Goal: Information Seeking & Learning: Learn about a topic

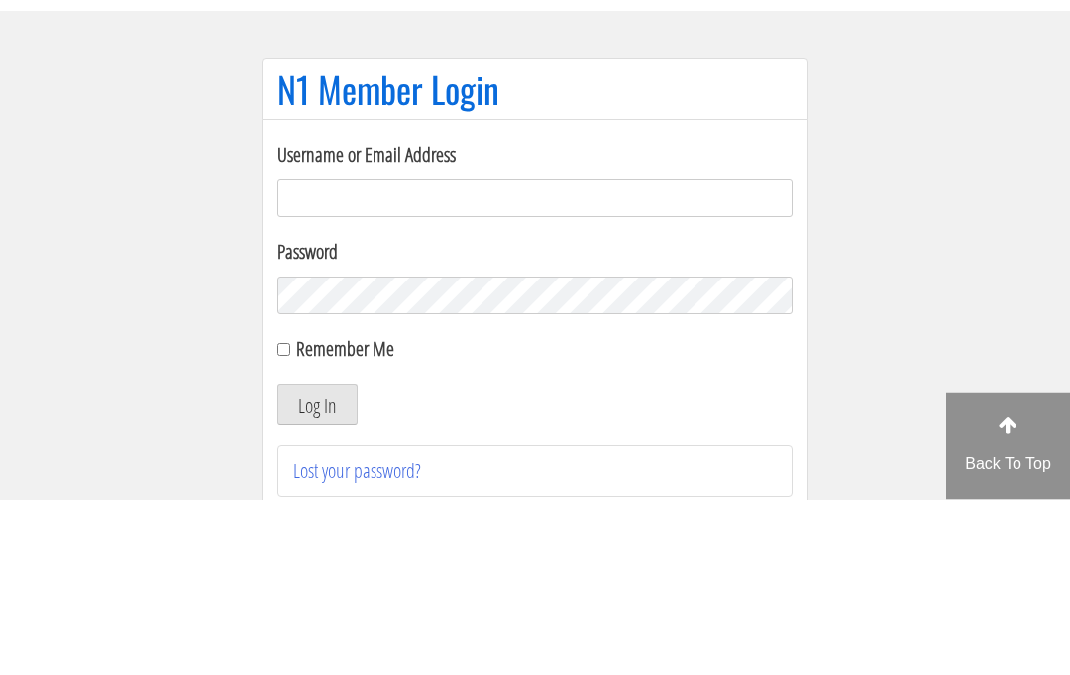
type input "growingabean123@gmail.com"
click at [317, 560] on button "Log In" at bounding box center [317, 581] width 80 height 42
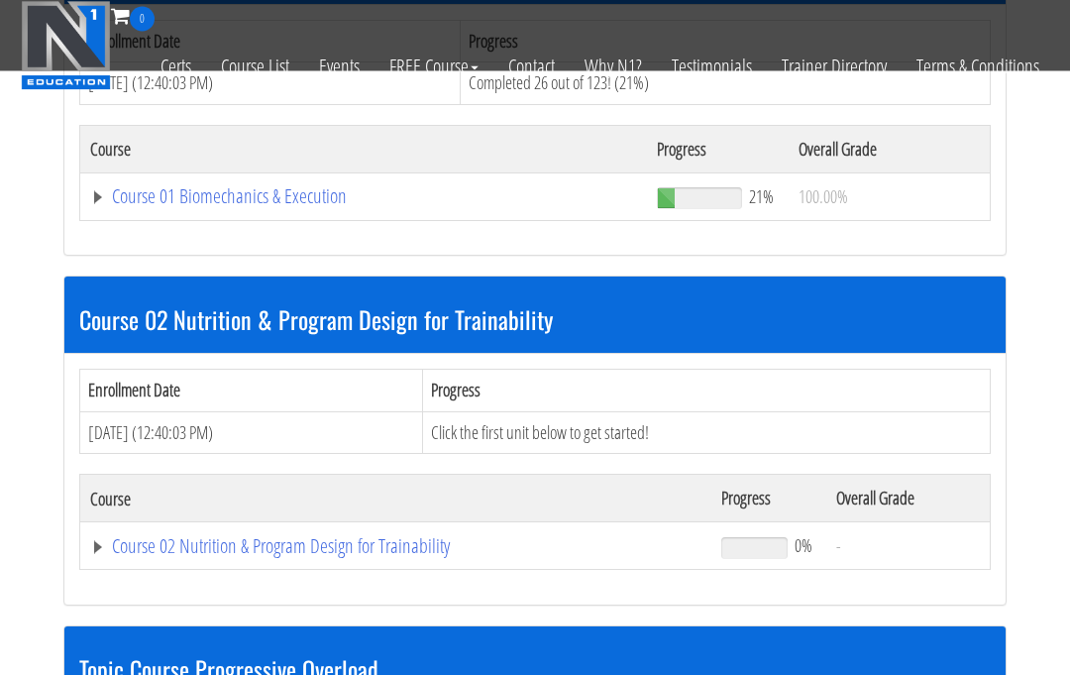
scroll to position [1140, 0]
click at [322, 101] on link "Events" at bounding box center [339, 66] width 70 height 69
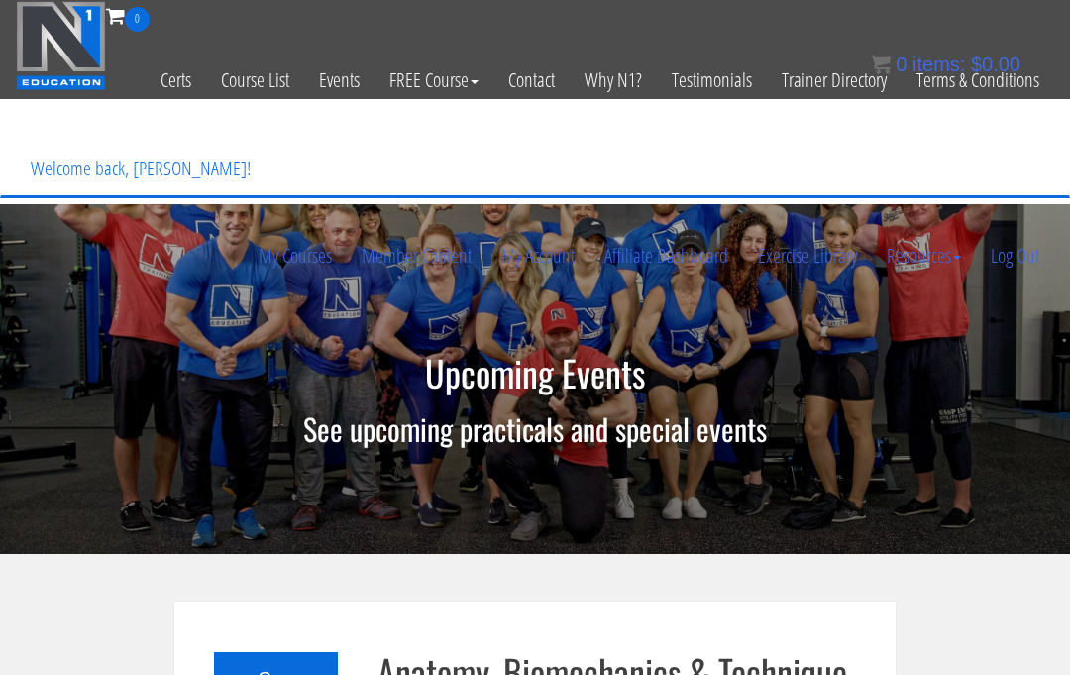
click at [291, 208] on link "My Courses" at bounding box center [295, 255] width 103 height 95
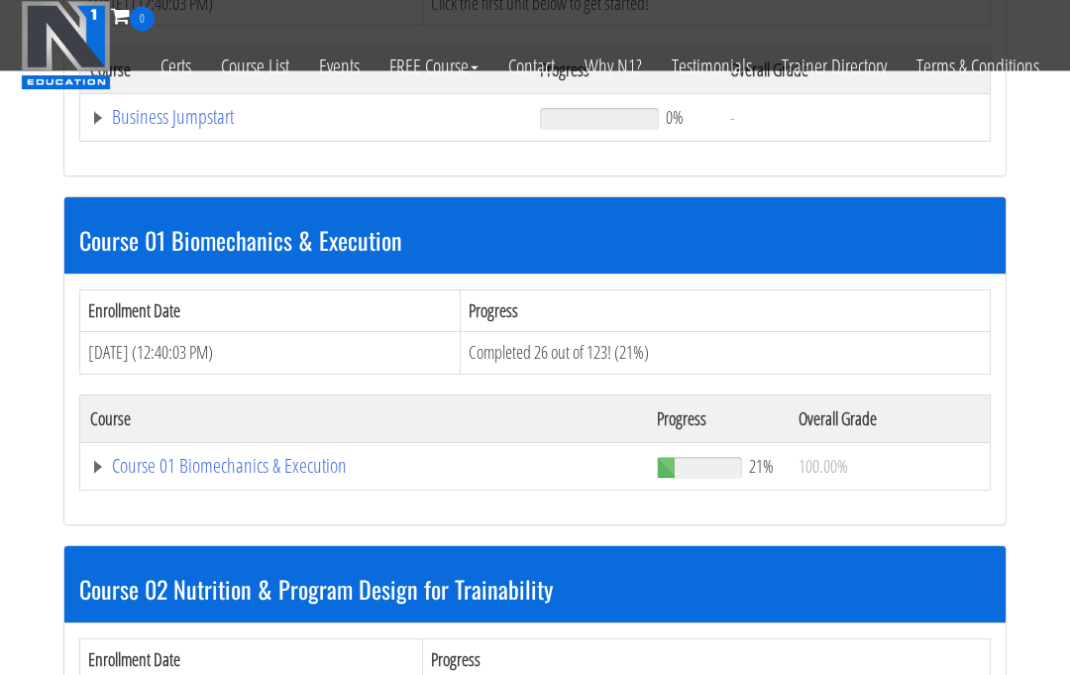
scroll to position [872, 0]
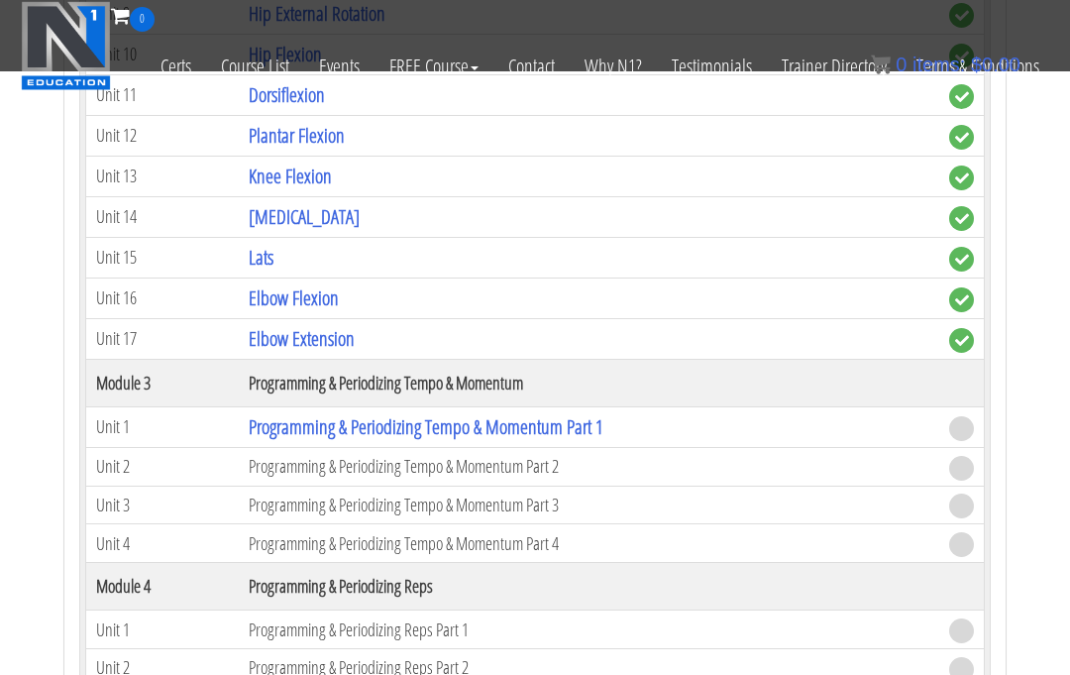
scroll to position [2159, 0]
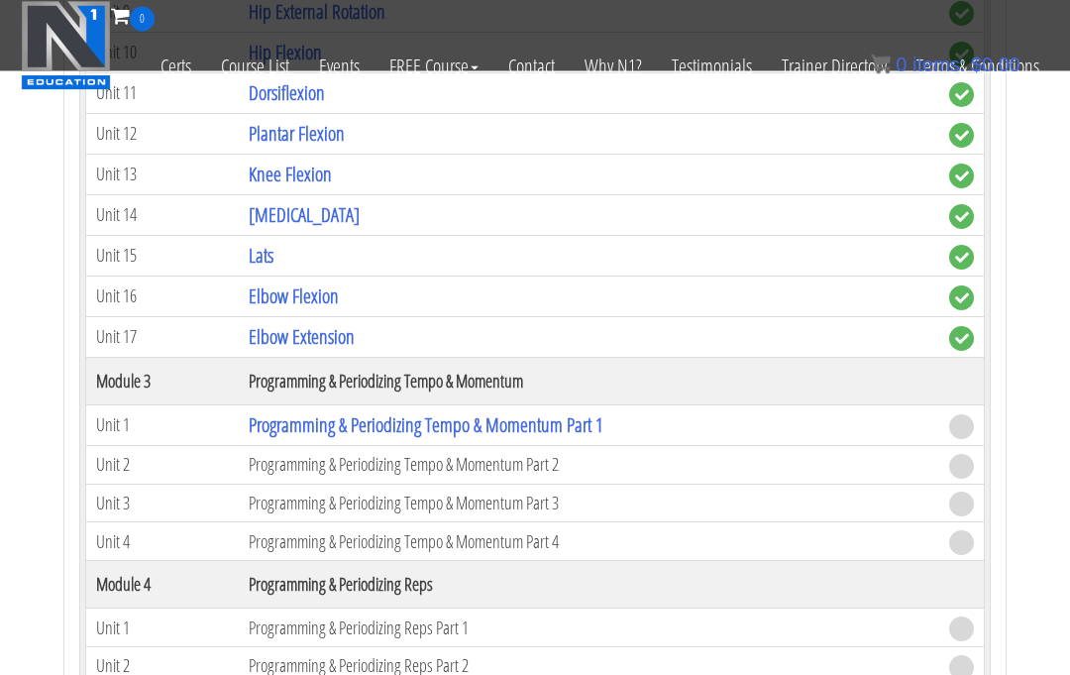
click at [481, 412] on link "Programming & Periodizing Tempo & Momentum Part 1" at bounding box center [426, 425] width 355 height 27
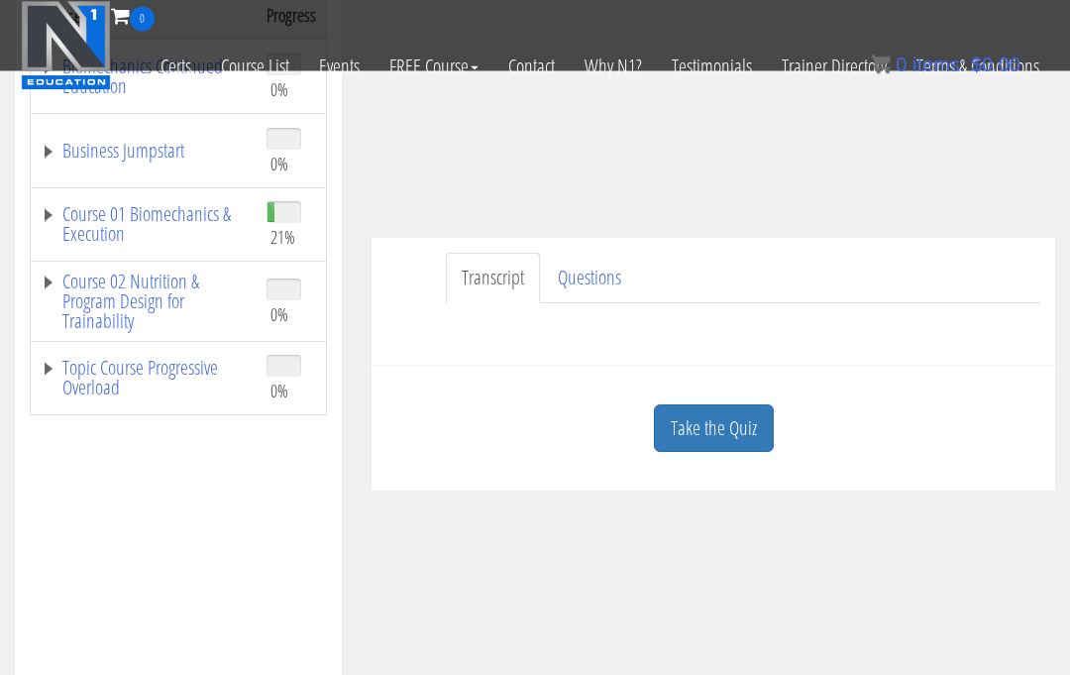
scroll to position [358, 0]
click at [724, 404] on link "Take the Quiz" at bounding box center [714, 428] width 120 height 49
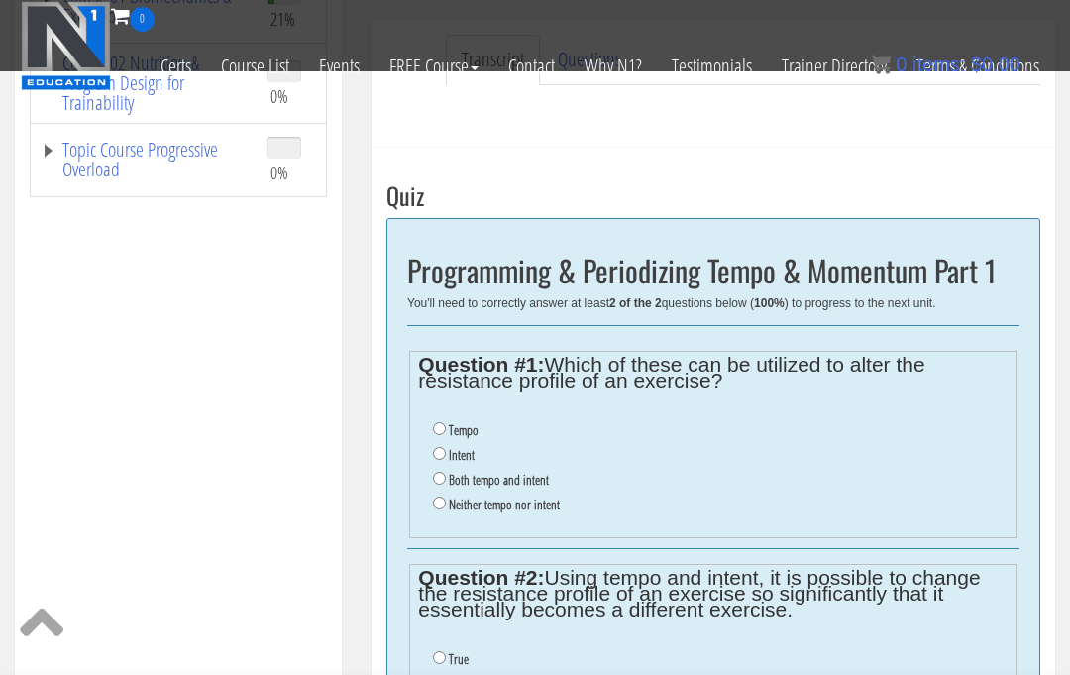
scroll to position [574, 0]
click at [525, 472] on label "Both tempo and intent" at bounding box center [499, 480] width 100 height 16
click at [446, 472] on input "Both tempo and intent" at bounding box center [439, 478] width 13 height 13
radio input "true"
click at [457, 652] on label "True" at bounding box center [459, 660] width 20 height 16
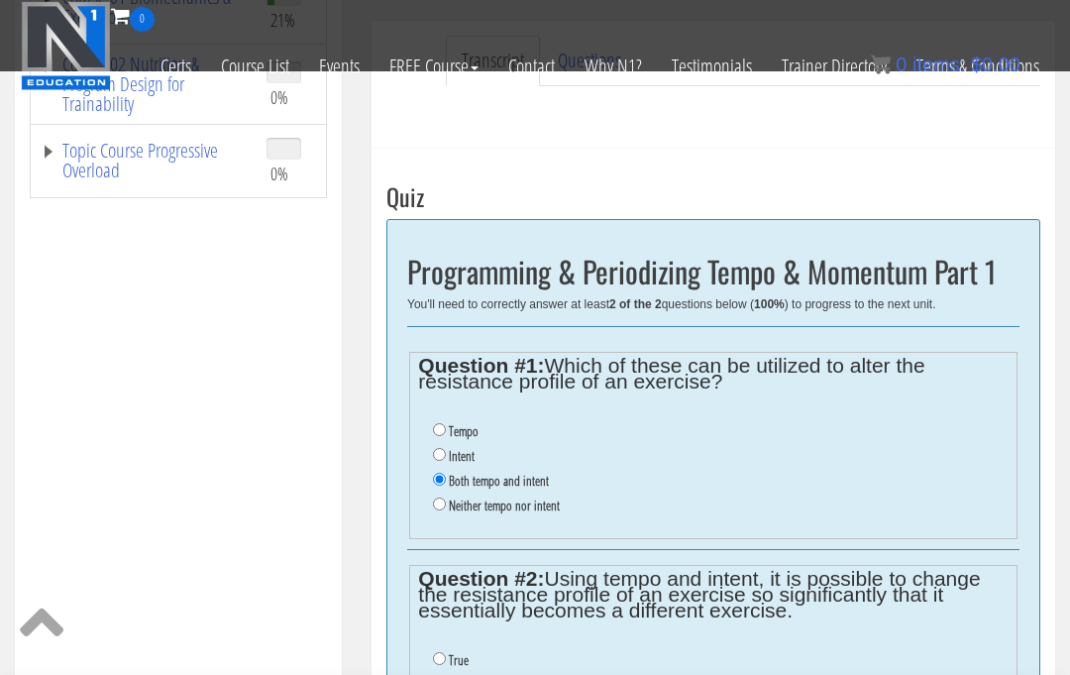
click at [446, 652] on input "True" at bounding box center [439, 658] width 13 height 13
radio input "true"
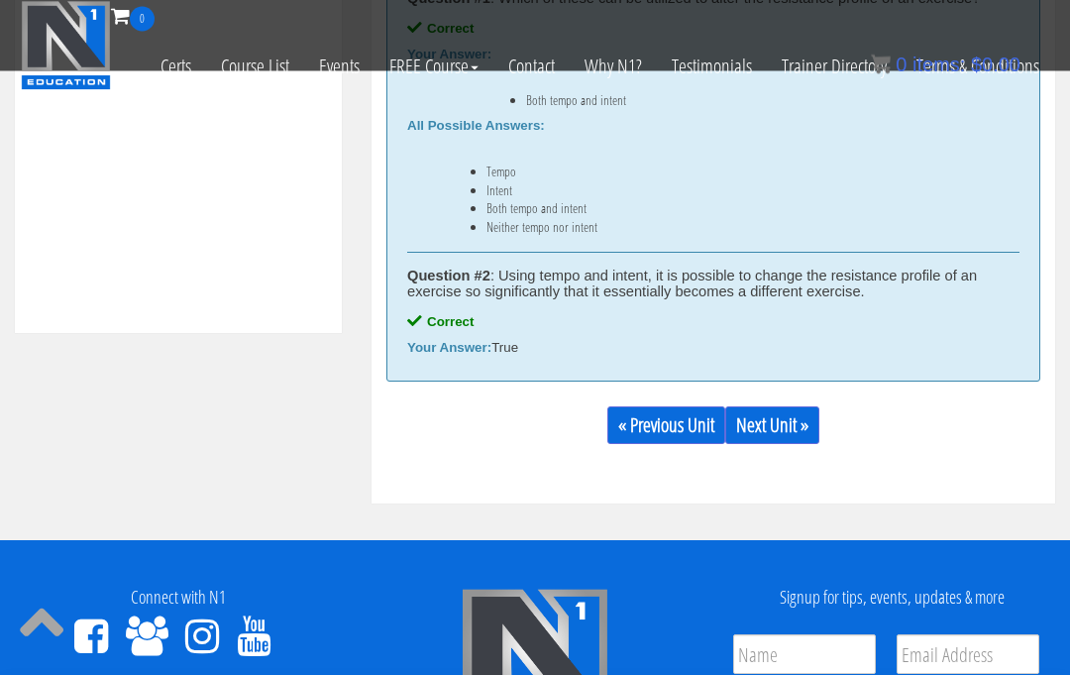
scroll to position [1045, 0]
click at [794, 406] on link "Next Unit »" at bounding box center [772, 425] width 94 height 38
